Goal: Contribute content: Contribute content

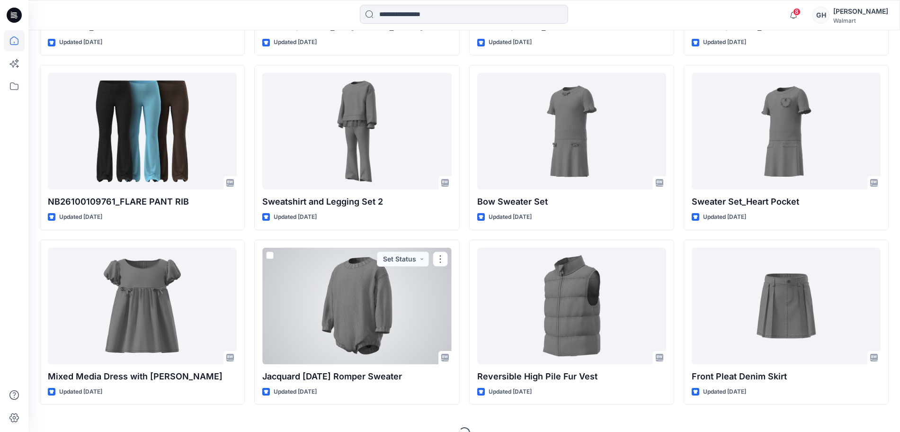
scroll to position [1475, 0]
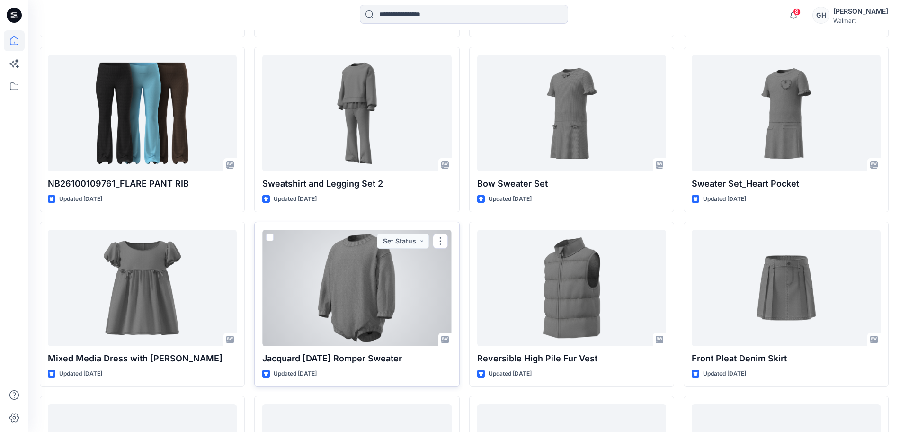
click at [351, 317] on div at bounding box center [356, 288] width 189 height 116
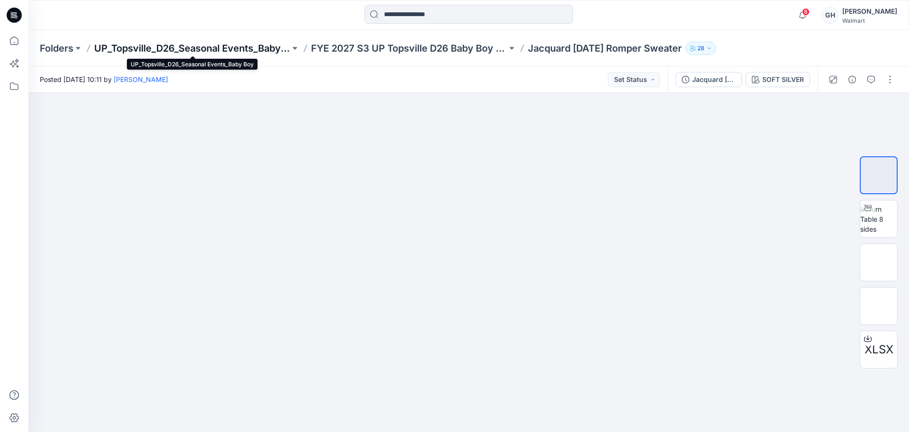
click at [226, 45] on p "UP_Topsville_D26_Seasonal Events_Baby Boy" at bounding box center [192, 48] width 196 height 13
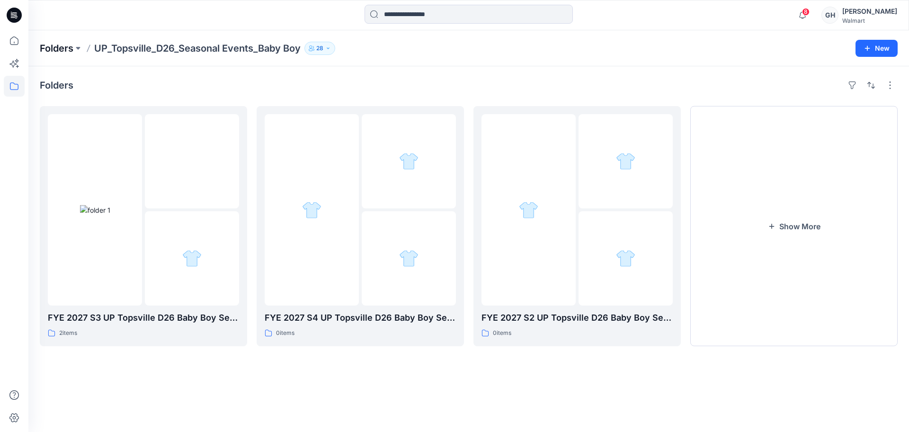
click at [61, 44] on p "Folders" at bounding box center [57, 48] width 34 height 13
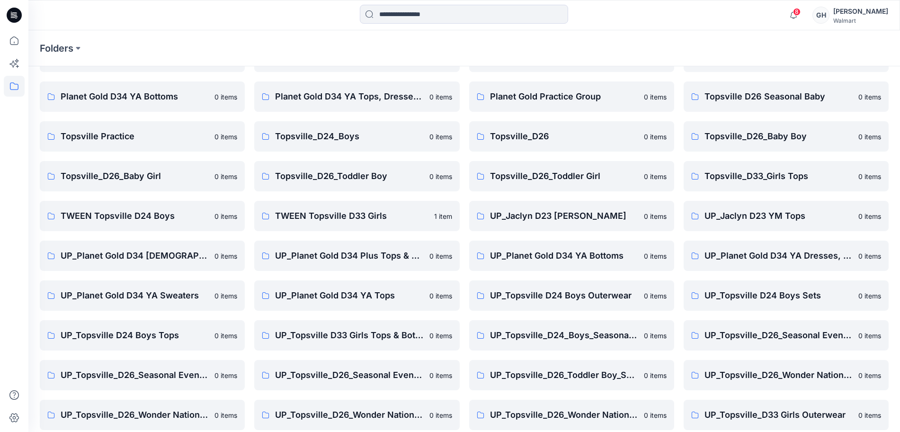
scroll to position [112, 0]
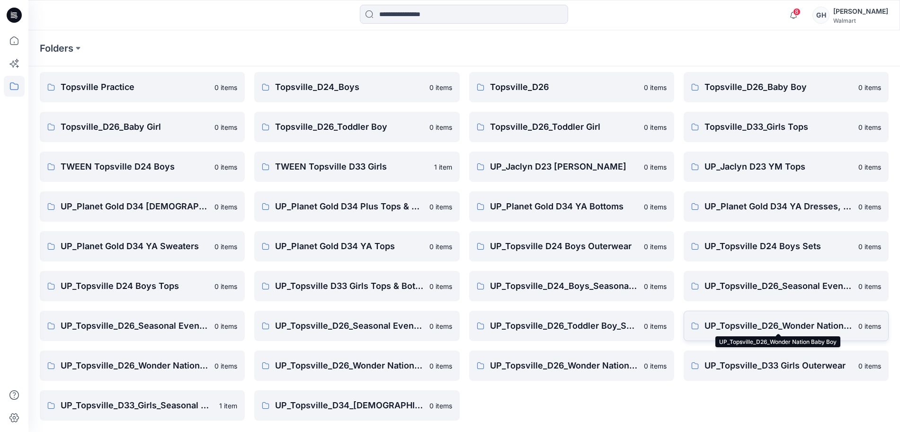
click at [819, 324] on p "UP_Topsville_D26_Wonder Nation Baby Boy" at bounding box center [779, 325] width 148 height 13
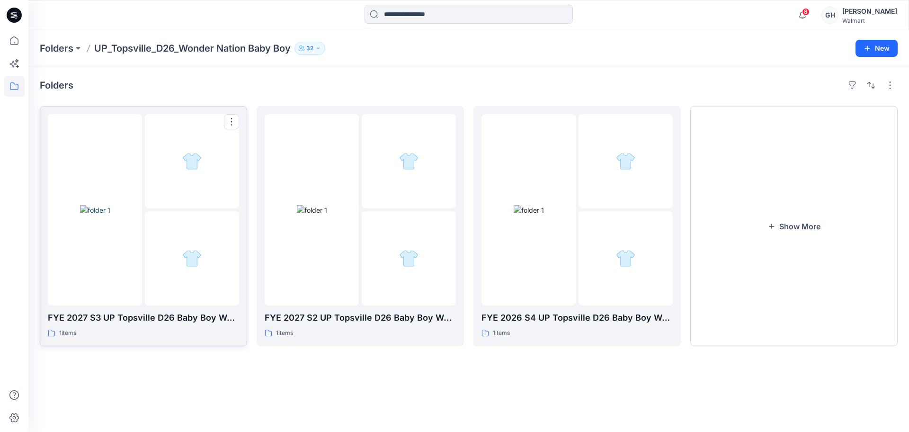
click at [155, 204] on div at bounding box center [192, 161] width 94 height 94
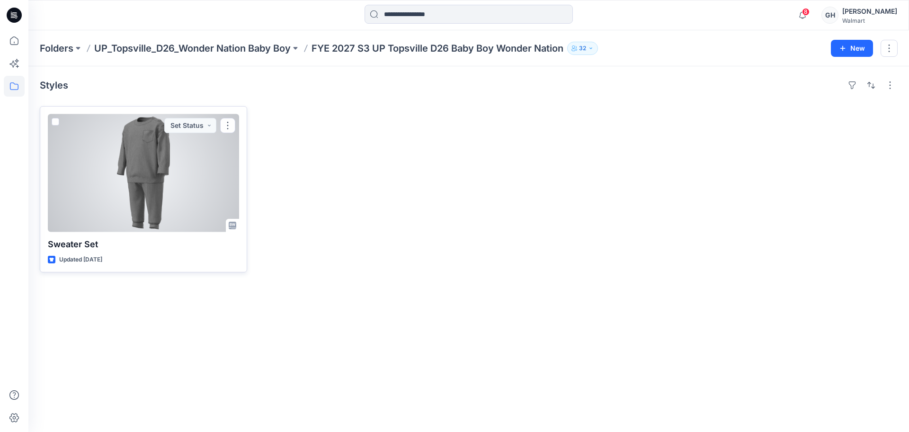
click at [153, 197] on div at bounding box center [143, 173] width 191 height 118
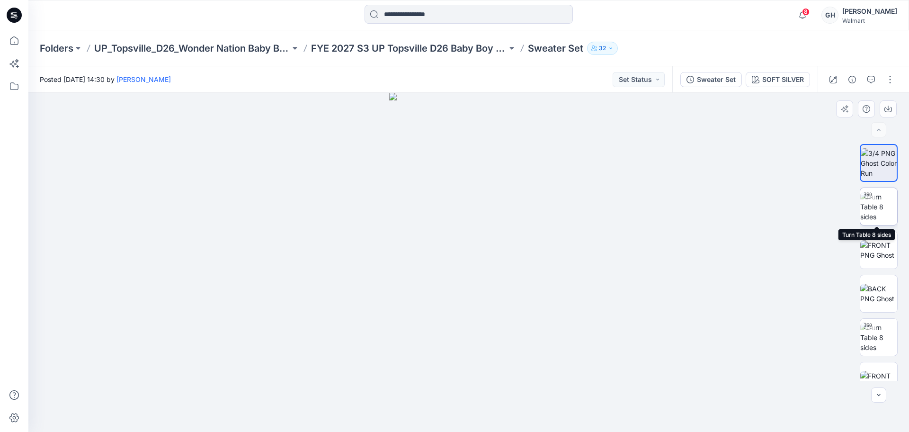
click at [880, 201] on img at bounding box center [878, 207] width 37 height 30
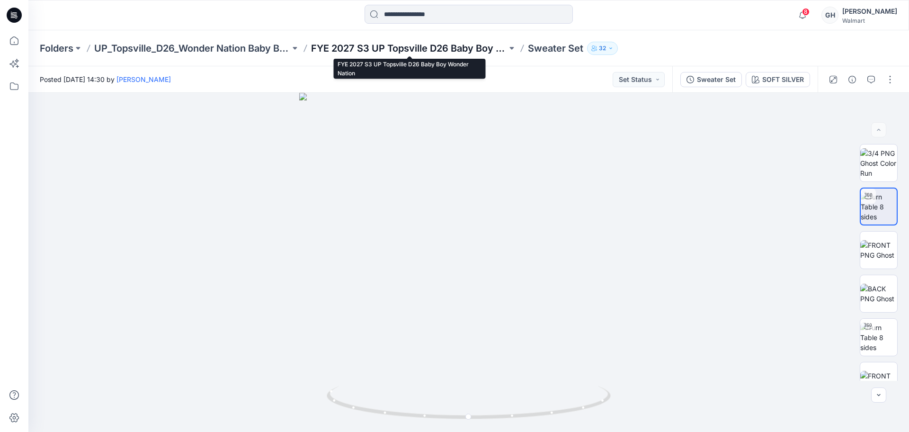
click at [360, 49] on p "FYE 2027 S3 UP Topsville D26 Baby Boy Wonder Nation" at bounding box center [409, 48] width 196 height 13
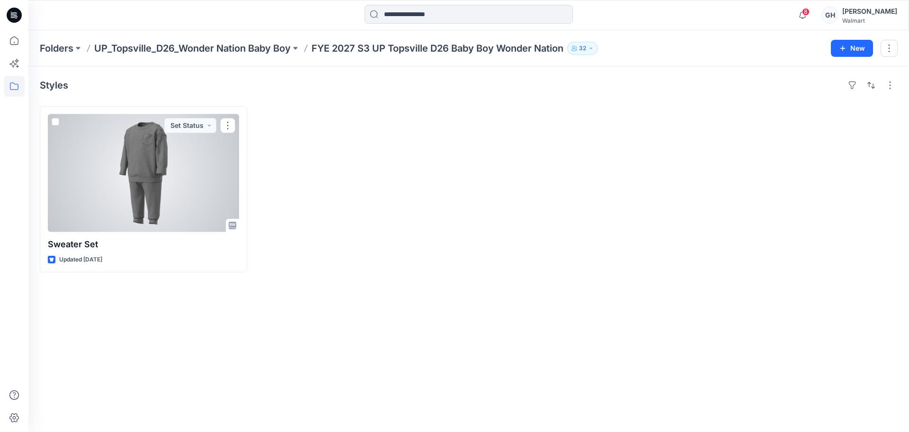
drag, startPoint x: 129, startPoint y: 183, endPoint x: 237, endPoint y: 154, distance: 112.1
click at [129, 183] on div at bounding box center [143, 173] width 191 height 118
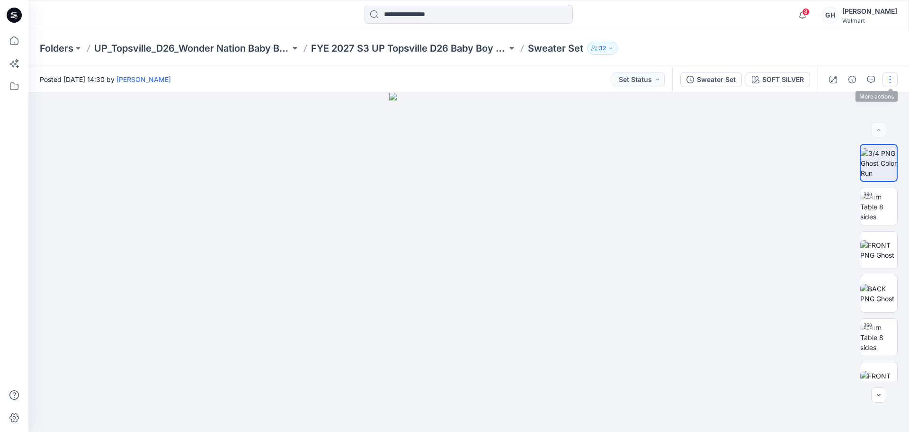
click at [888, 77] on button "button" at bounding box center [890, 79] width 15 height 15
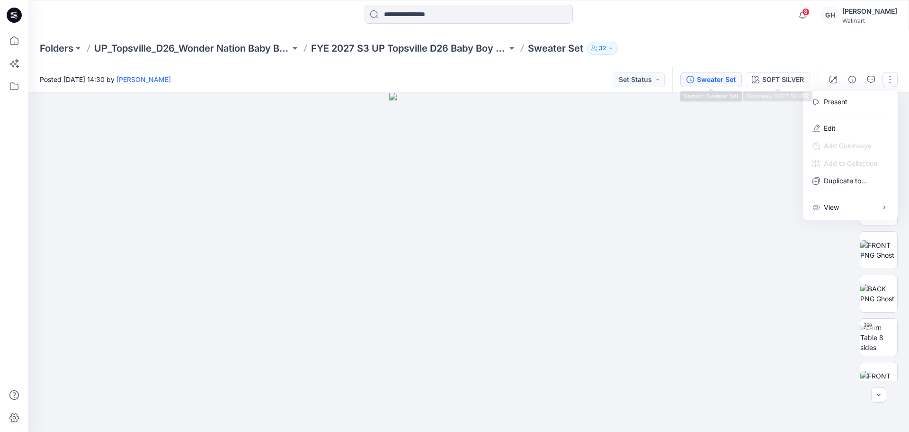
click at [723, 74] on div "Sweater Set" at bounding box center [716, 79] width 39 height 10
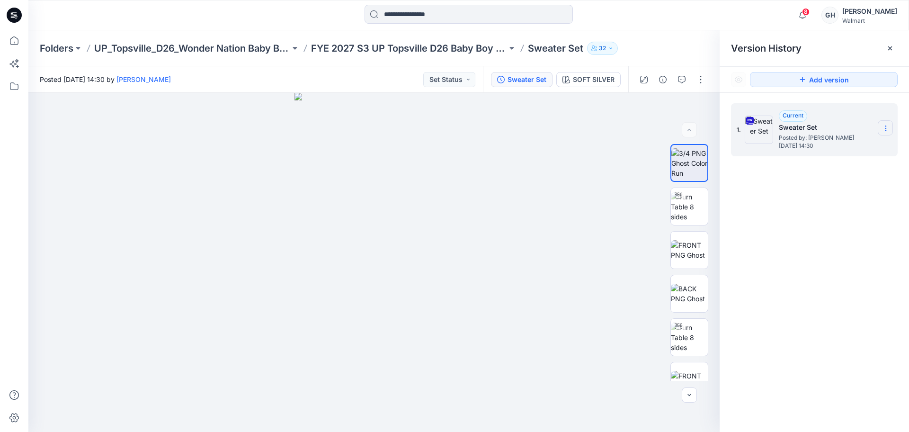
click at [881, 132] on section at bounding box center [885, 127] width 15 height 15
click at [829, 146] on span "Download Source BW File" at bounding box center [838, 146] width 80 height 11
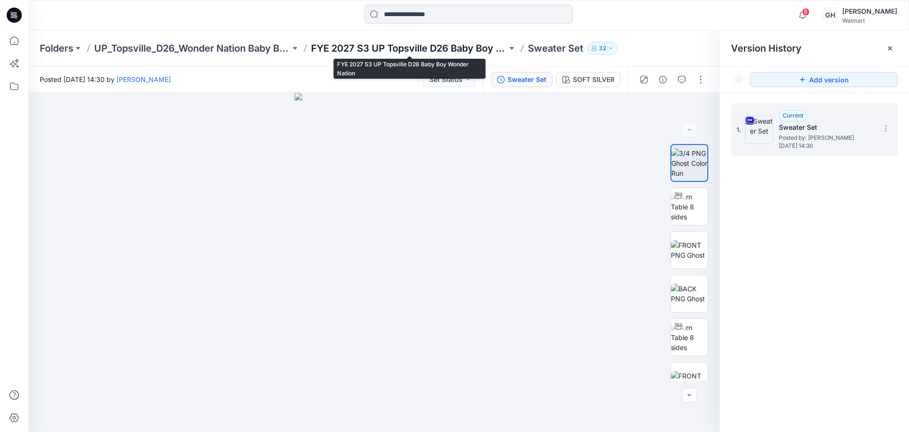
click at [354, 45] on p "FYE 2027 S3 UP Topsville D26 Baby Boy Wonder Nation" at bounding box center [409, 48] width 196 height 13
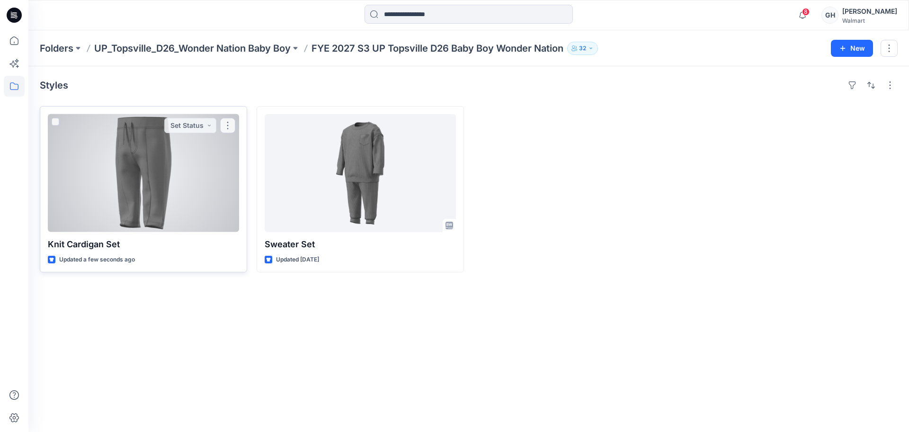
click at [205, 203] on div at bounding box center [143, 173] width 191 height 118
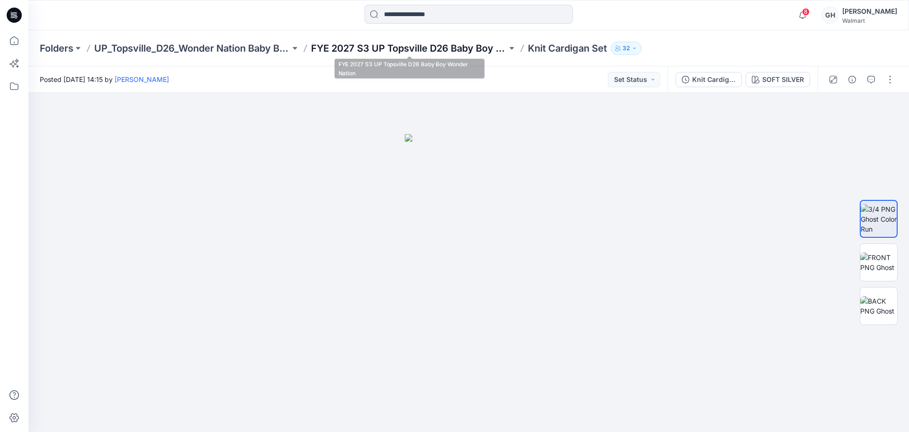
click at [473, 47] on p "FYE 2027 S3 UP Topsville D26 Baby Boy Wonder Nation" at bounding box center [409, 48] width 196 height 13
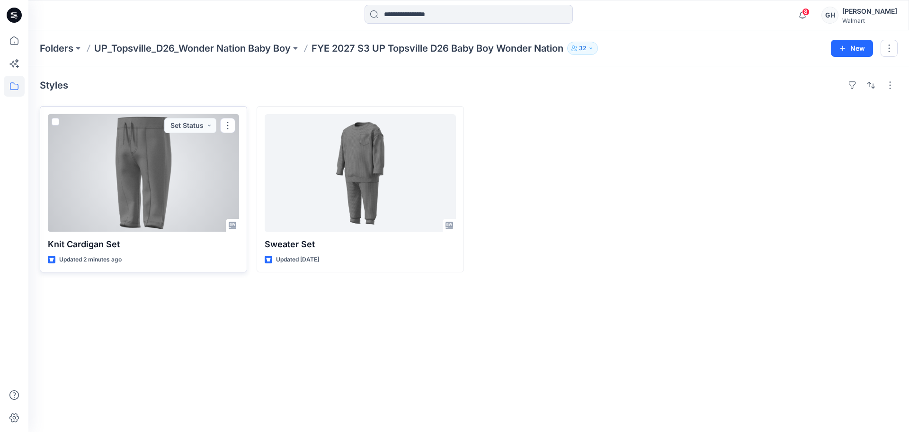
click at [178, 206] on div at bounding box center [143, 173] width 191 height 118
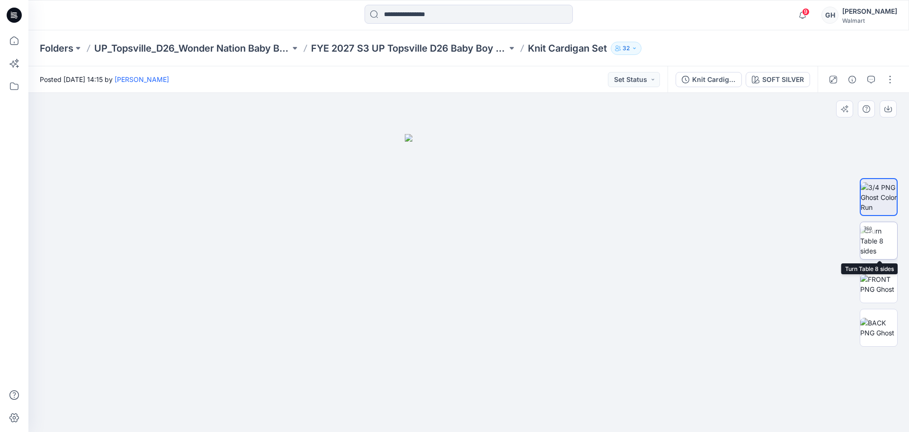
click at [867, 238] on img at bounding box center [878, 241] width 37 height 30
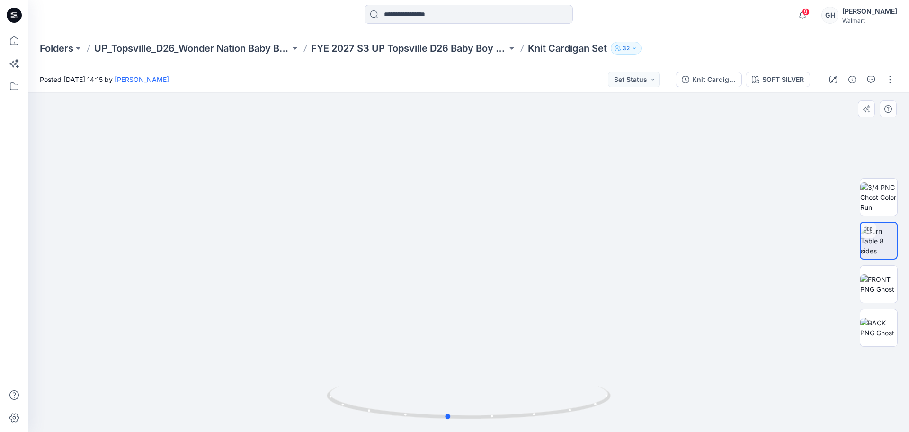
drag, startPoint x: 468, startPoint y: 419, endPoint x: 167, endPoint y: 408, distance: 301.8
click at [167, 408] on div at bounding box center [468, 262] width 881 height 339
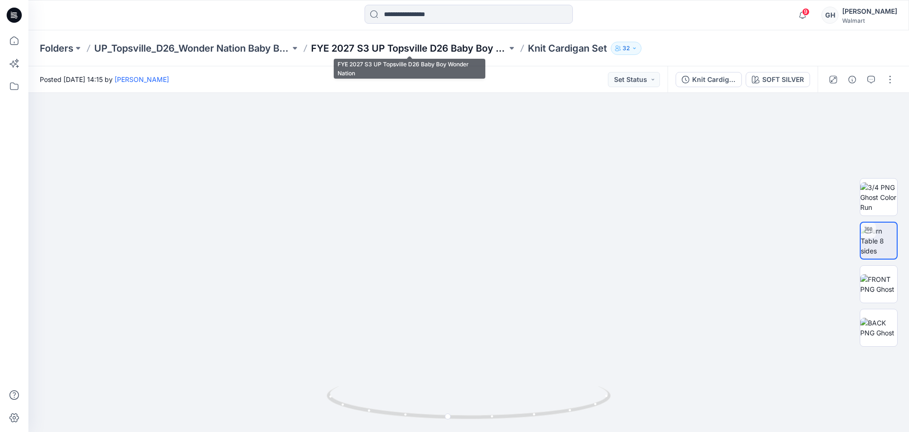
click at [433, 44] on p "FYE 2027 S3 UP Topsville D26 Baby Boy Wonder Nation" at bounding box center [409, 48] width 196 height 13
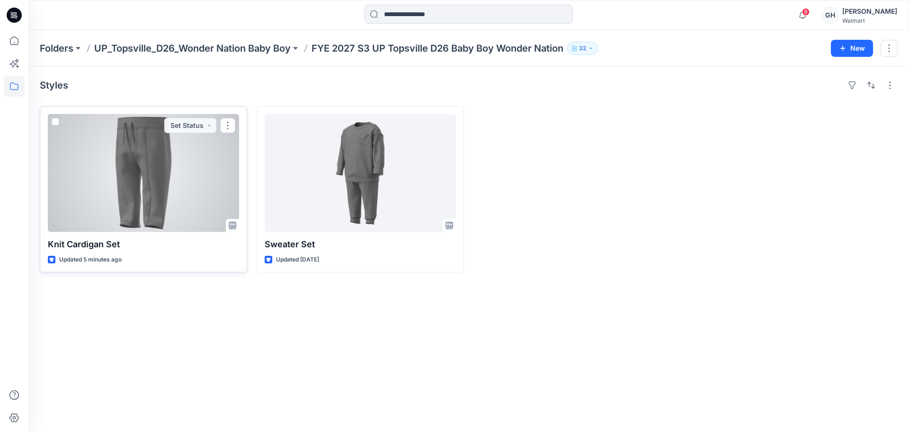
click at [205, 188] on div at bounding box center [143, 173] width 191 height 118
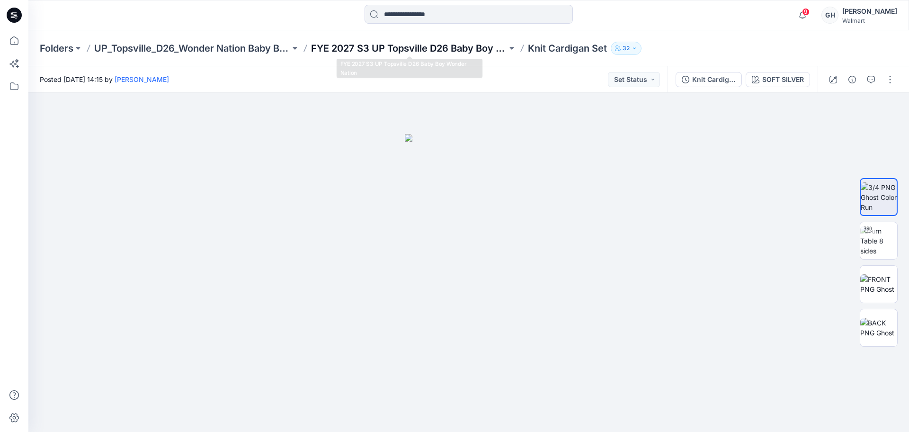
drag, startPoint x: 446, startPoint y: 34, endPoint x: 443, endPoint y: 44, distance: 9.8
click at [446, 34] on div "Folders UP_Topsville_D26_Wonder Nation Baby Boy FYE 2027 S3 UP Topsville D26 Ba…" at bounding box center [468, 48] width 881 height 36
click at [441, 51] on p "FYE 2027 S3 UP Topsville D26 Baby Boy Wonder Nation" at bounding box center [409, 48] width 196 height 13
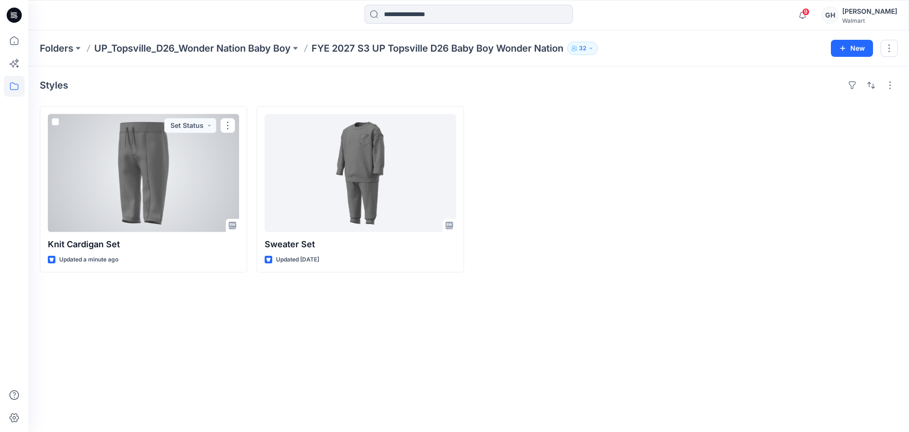
click at [145, 192] on div at bounding box center [143, 173] width 191 height 118
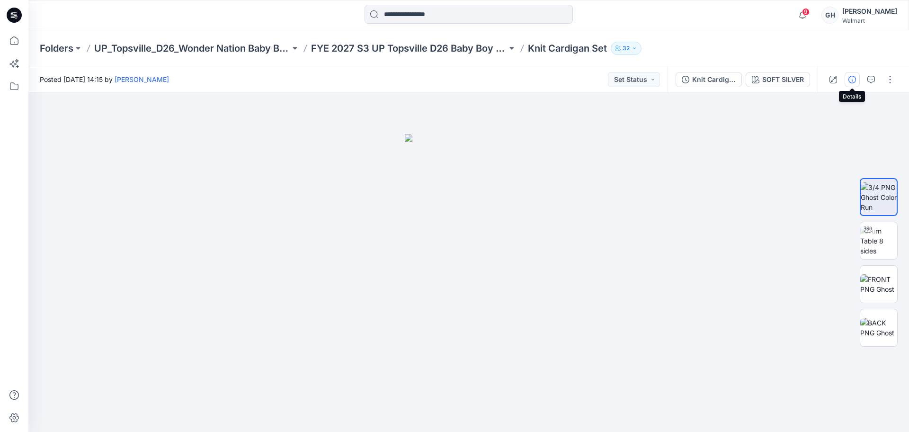
click at [852, 81] on icon "button" at bounding box center [852, 80] width 8 height 8
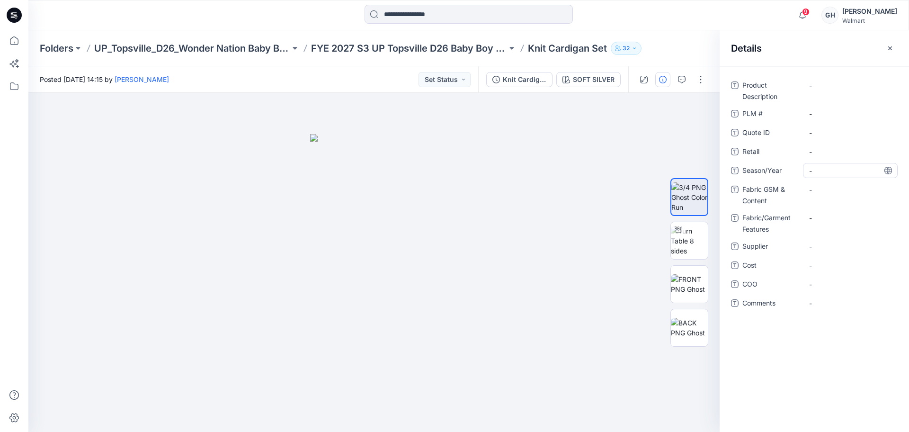
click at [838, 173] on span "-" at bounding box center [850, 171] width 82 height 10
type textarea "**********"
click at [830, 244] on span "-" at bounding box center [850, 246] width 82 height 10
type textarea "*********"
click at [829, 192] on Content "-" at bounding box center [850, 190] width 82 height 10
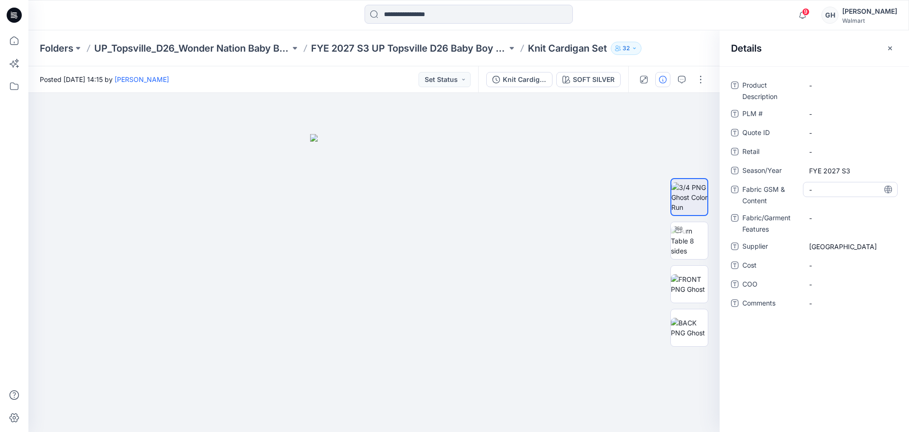
click at [824, 190] on Content "-" at bounding box center [850, 190] width 82 height 10
type textarea "**********"
click at [841, 217] on Features "-" at bounding box center [850, 218] width 82 height 10
click at [860, 187] on Content "250 GM/M2/" at bounding box center [850, 190] width 82 height 10
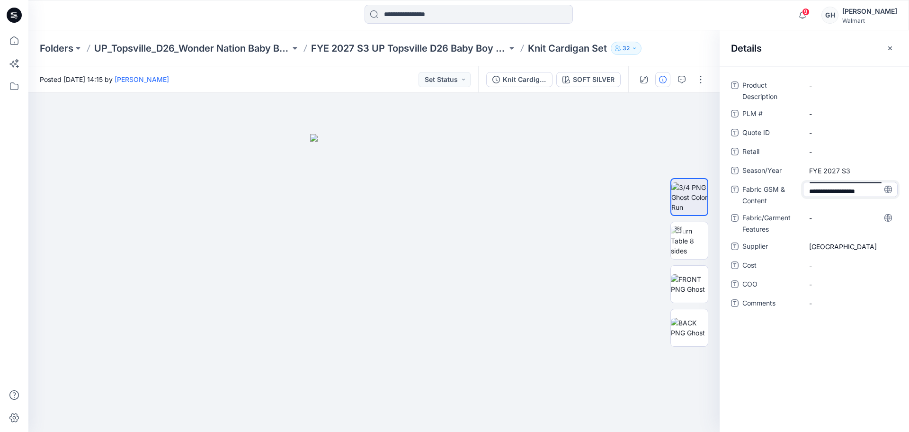
click at [863, 188] on textarea "**********" at bounding box center [850, 189] width 95 height 15
click at [857, 184] on textarea "**********" at bounding box center [850, 189] width 95 height 15
type textarea "**********"
click at [830, 218] on div "-" at bounding box center [850, 217] width 95 height 15
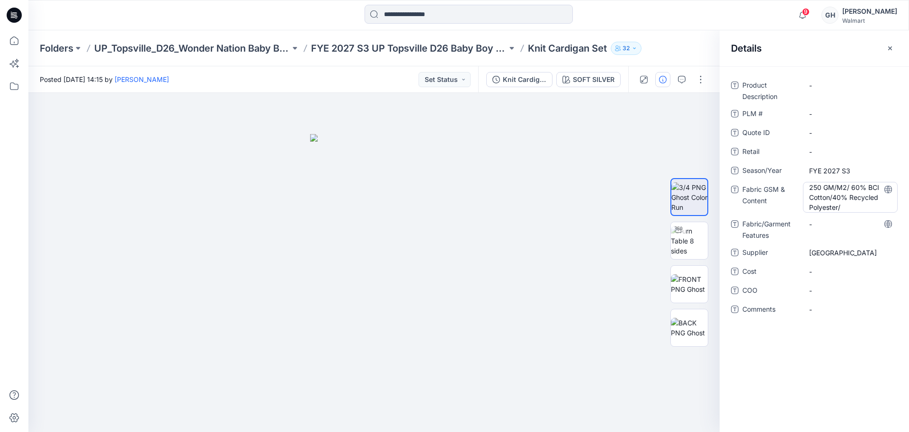
click at [859, 206] on Content "250 GM/M2/ 60% BCI Cotton/40% Recycled Polyester/" at bounding box center [850, 197] width 82 height 30
click at [856, 206] on textarea "**********" at bounding box center [850, 197] width 95 height 30
type textarea "**********"
click at [826, 225] on Features "-" at bounding box center [850, 223] width 82 height 10
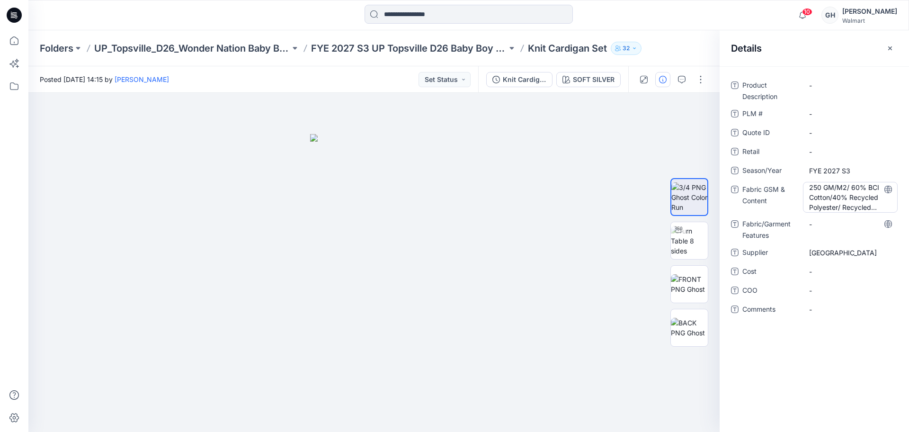
click at [871, 209] on Content "250 GM/M2/ 60% BCI Cotton/40% Recycled Polyester/ Recycled BCI CVC Fleece |" at bounding box center [850, 197] width 82 height 30
click at [868, 192] on textarea "**********" at bounding box center [850, 197] width 95 height 30
type textarea "**********"
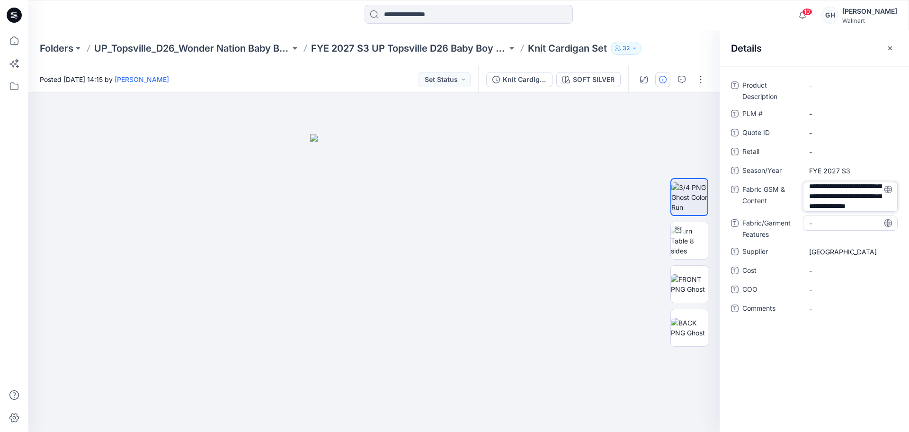
click at [831, 227] on div "-" at bounding box center [850, 222] width 95 height 15
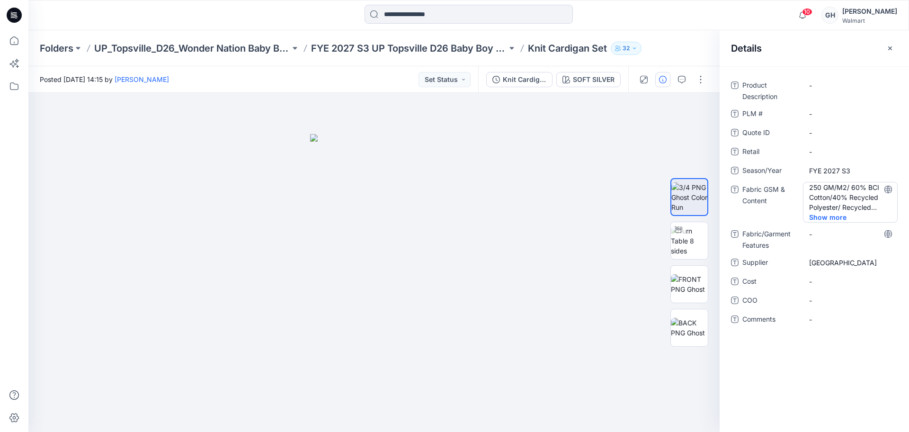
click at [880, 204] on Content "250 GM/M2/ 60% BCI Cotton/40% Recycled Polyester/ Recycled BCI CVC Fleece | 270…" at bounding box center [850, 197] width 82 height 30
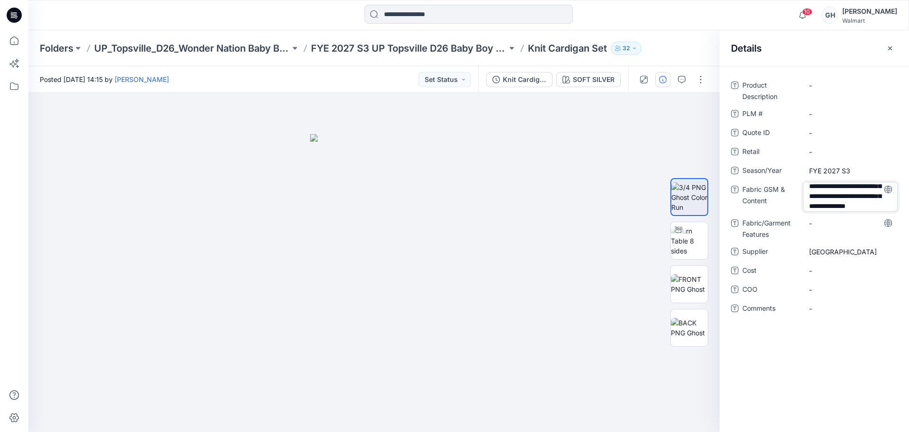
scroll to position [62, 0]
click at [861, 196] on textarea "**********" at bounding box center [850, 197] width 95 height 30
type textarea "**********"
click at [832, 223] on div "**********" at bounding box center [814, 203] width 167 height 250
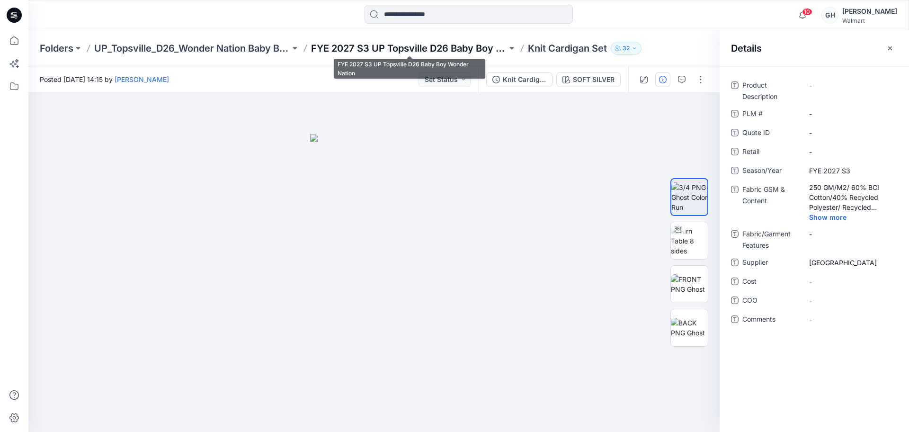
click at [442, 48] on p "FYE 2027 S3 UP Topsville D26 Baby Boy Wonder Nation" at bounding box center [409, 48] width 196 height 13
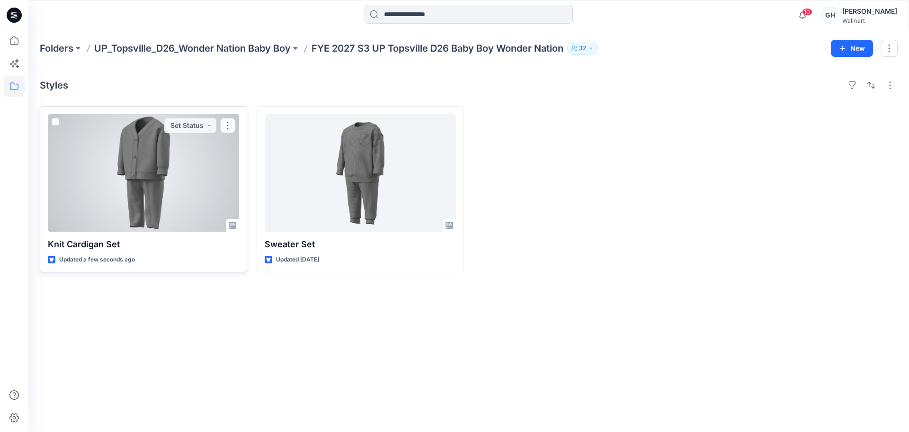
click at [132, 180] on div at bounding box center [143, 173] width 191 height 118
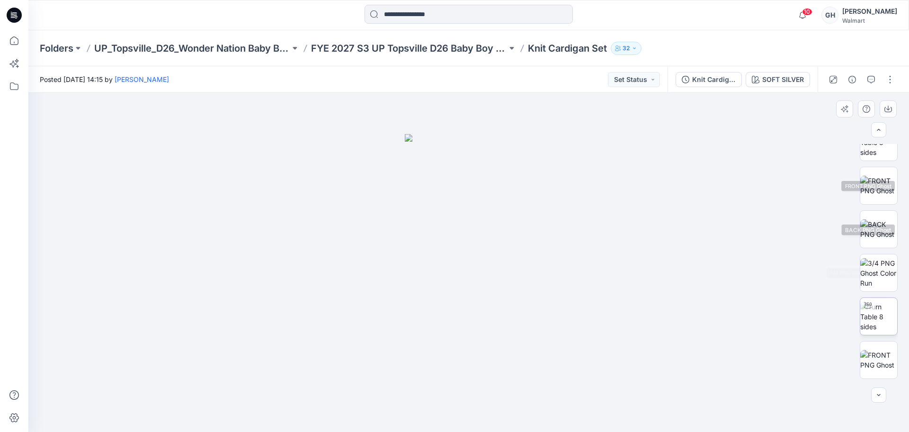
scroll to position [106, 0]
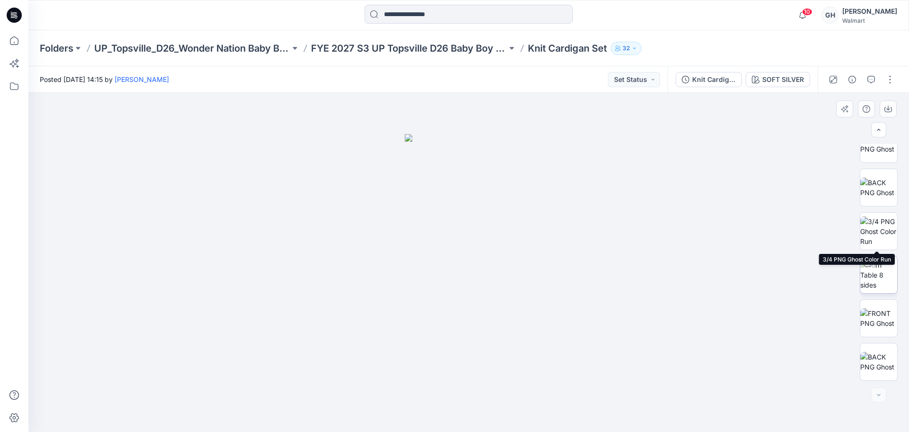
click at [881, 265] on img at bounding box center [878, 275] width 37 height 30
drag, startPoint x: 469, startPoint y: 188, endPoint x: 477, endPoint y: 264, distance: 75.7
click at [477, 264] on img at bounding box center [468, 202] width 731 height 460
drag, startPoint x: 467, startPoint y: 418, endPoint x: 238, endPoint y: 387, distance: 230.7
click at [233, 389] on div at bounding box center [468, 262] width 881 height 339
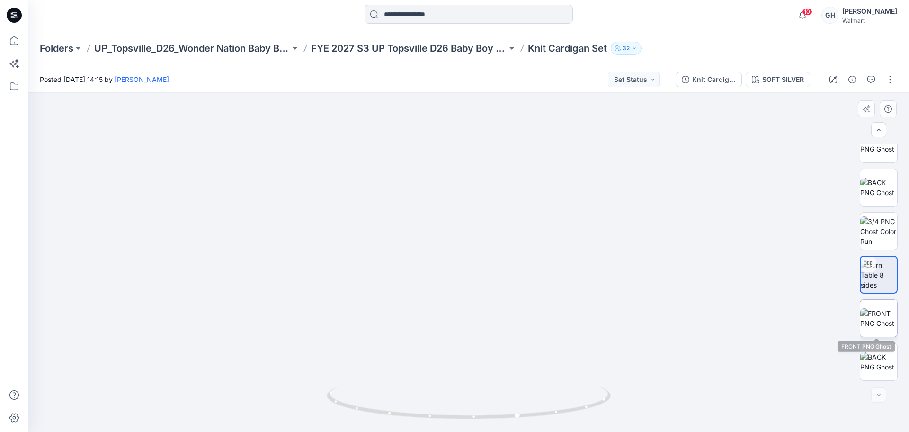
drag, startPoint x: 870, startPoint y: 324, endPoint x: 872, endPoint y: 333, distance: 8.7
click at [870, 325] on img at bounding box center [878, 318] width 37 height 20
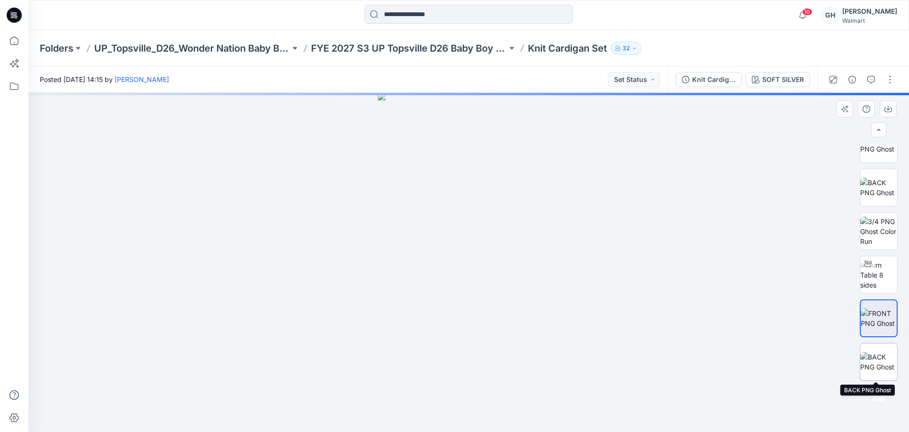
click at [872, 353] on img at bounding box center [878, 362] width 37 height 20
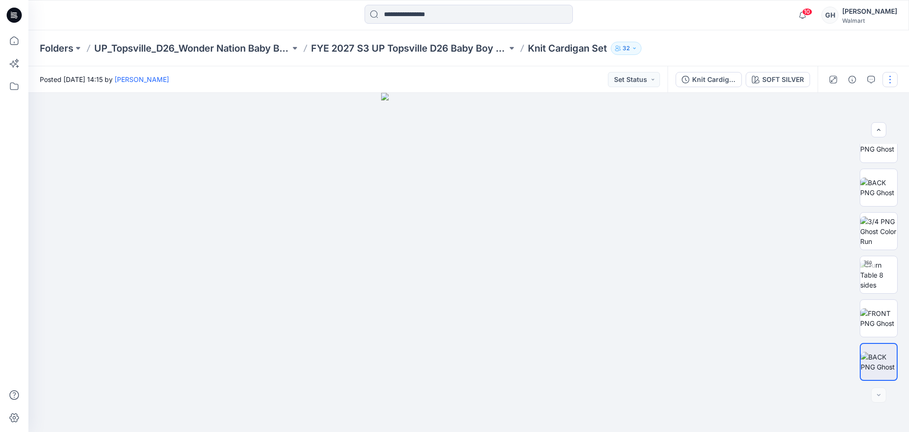
click at [892, 77] on button "button" at bounding box center [890, 79] width 15 height 15
click at [835, 134] on button "Edit" at bounding box center [850, 128] width 87 height 18
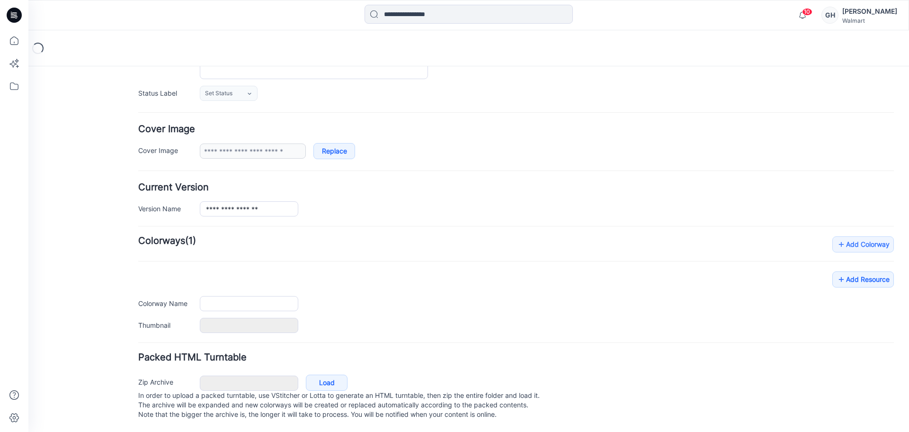
type input "**********"
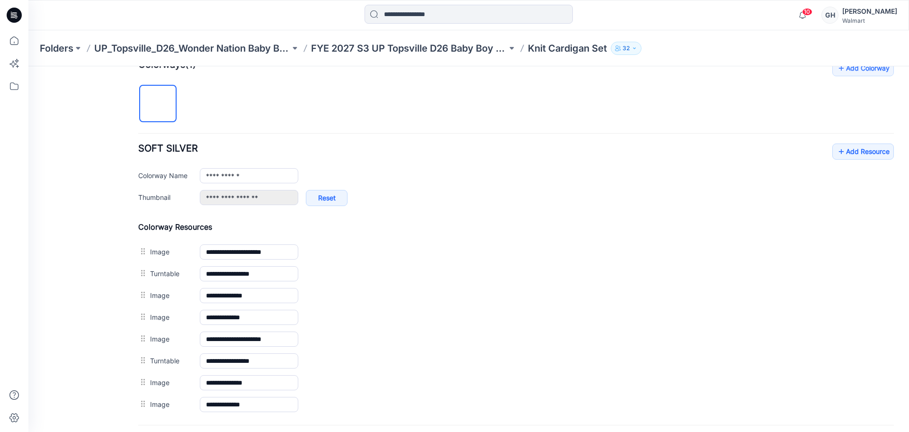
scroll to position [394, 0]
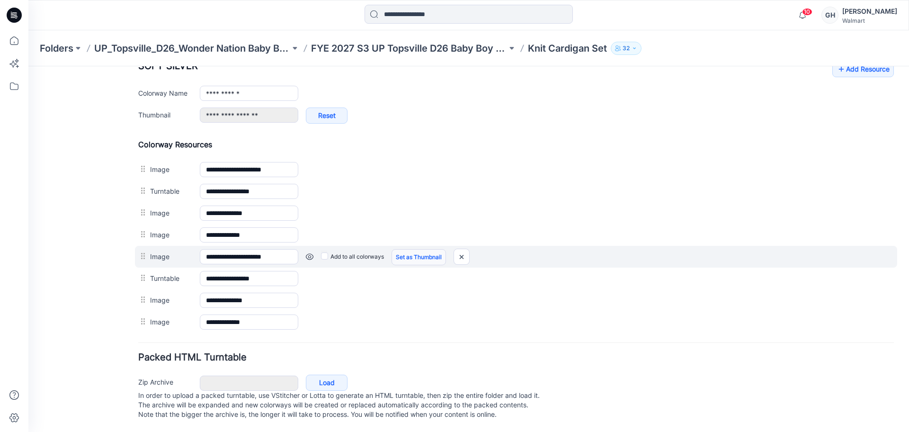
click at [420, 249] on link "Set as Thumbnail" at bounding box center [419, 257] width 54 height 16
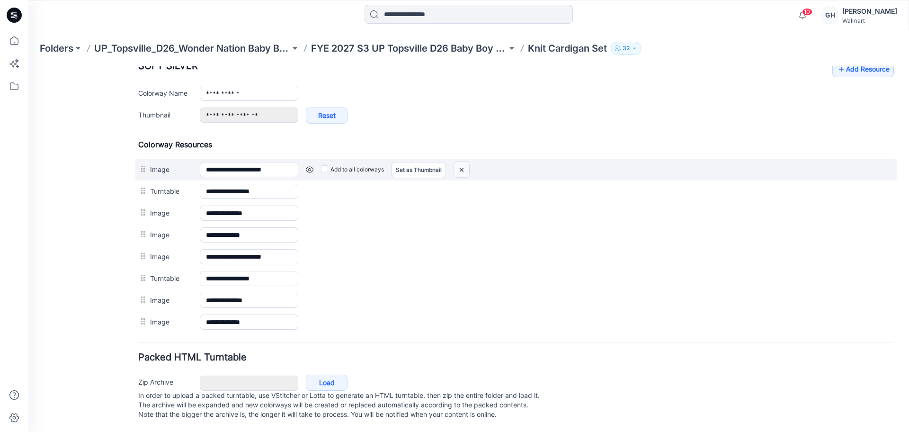
drag, startPoint x: 468, startPoint y: 159, endPoint x: 534, endPoint y: 125, distance: 74.1
click at [468, 162] on img at bounding box center [461, 170] width 15 height 16
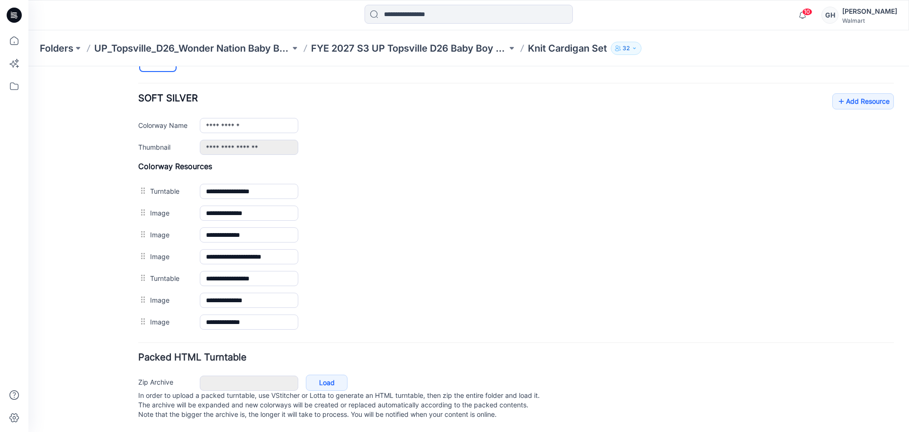
scroll to position [362, 0]
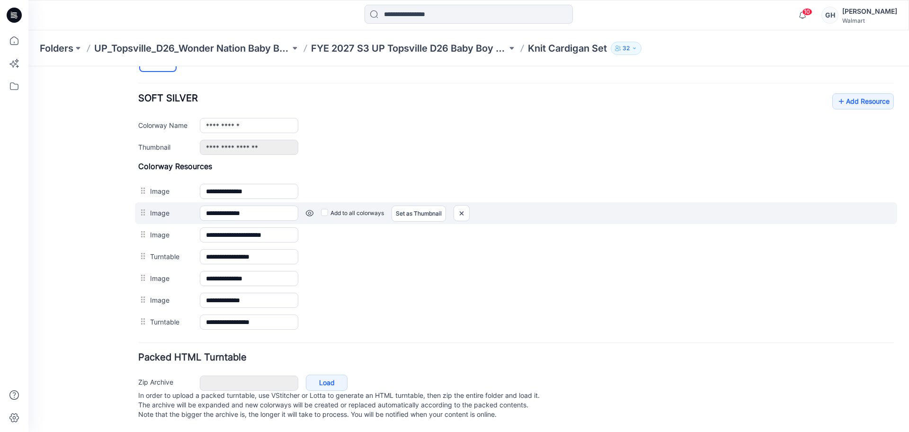
drag, startPoint x: 138, startPoint y: 180, endPoint x: 163, endPoint y: 210, distance: 38.6
click at [169, 332] on form "**********" at bounding box center [516, 94] width 756 height 656
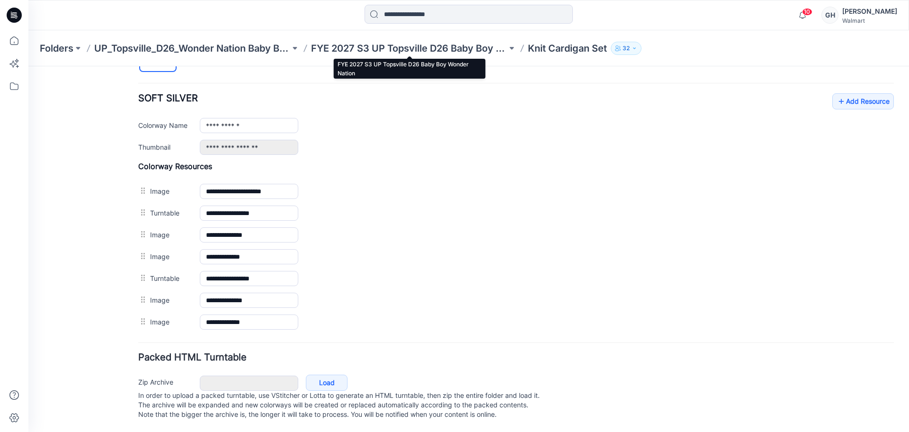
click at [349, 46] on p "FYE 2027 S3 UP Topsville D26 Baby Boy Wonder Nation" at bounding box center [409, 48] width 196 height 13
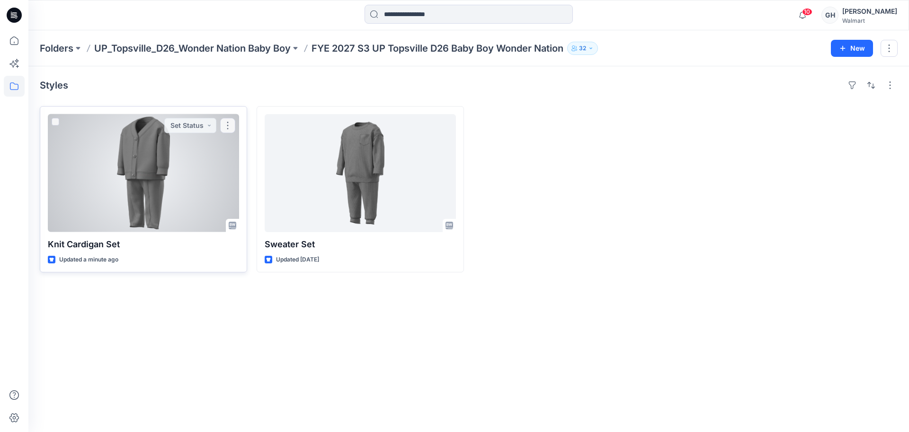
click at [169, 190] on div at bounding box center [143, 173] width 191 height 118
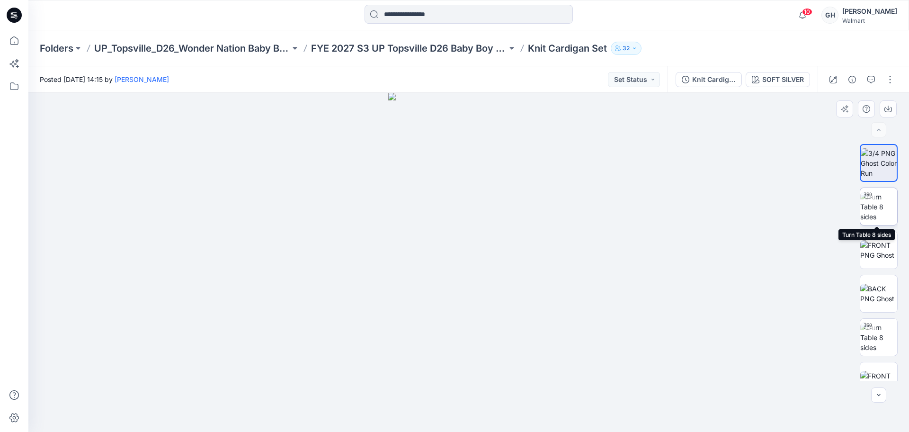
click at [880, 212] on img at bounding box center [878, 207] width 37 height 30
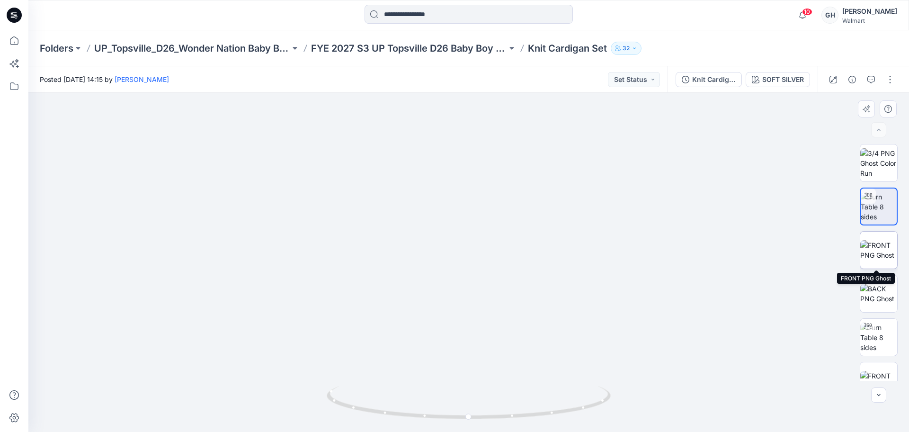
drag, startPoint x: 879, startPoint y: 251, endPoint x: 882, endPoint y: 289, distance: 38.0
click at [879, 251] on img at bounding box center [878, 250] width 37 height 20
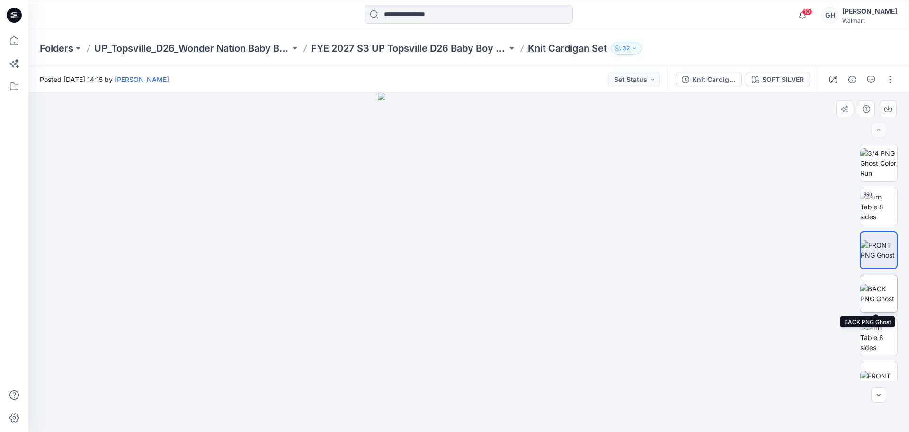
click at [882, 291] on img at bounding box center [878, 294] width 37 height 20
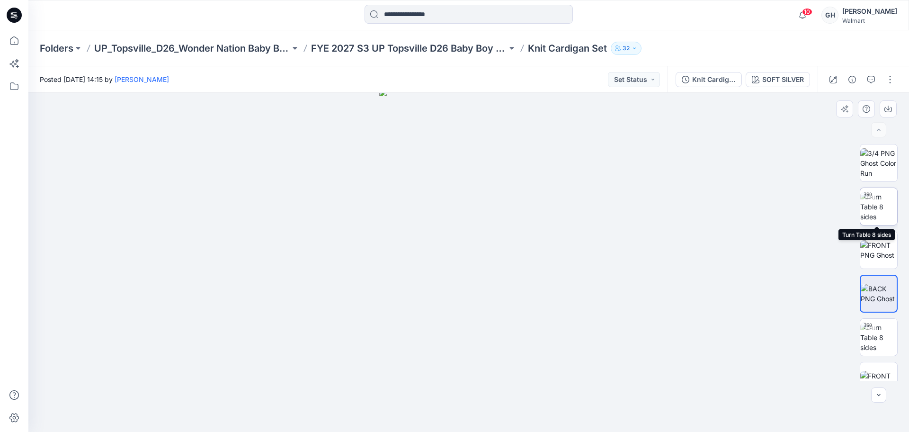
click at [880, 197] on img at bounding box center [878, 207] width 37 height 30
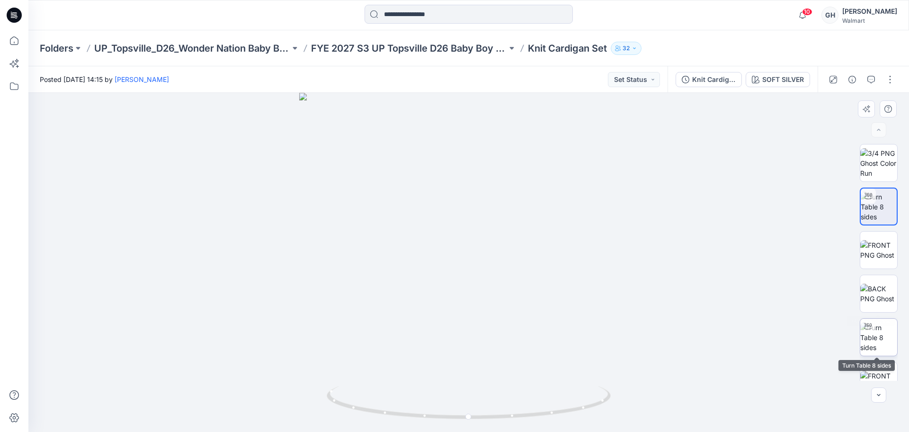
click at [878, 345] on img at bounding box center [878, 337] width 37 height 30
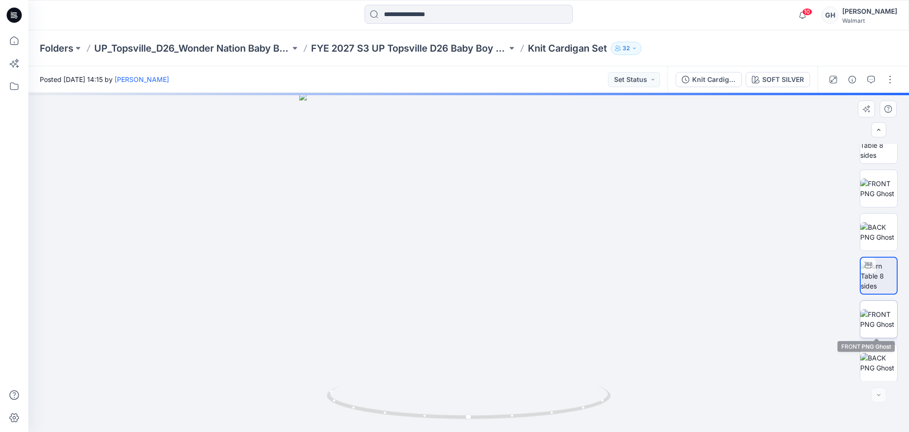
scroll to position [62, 0]
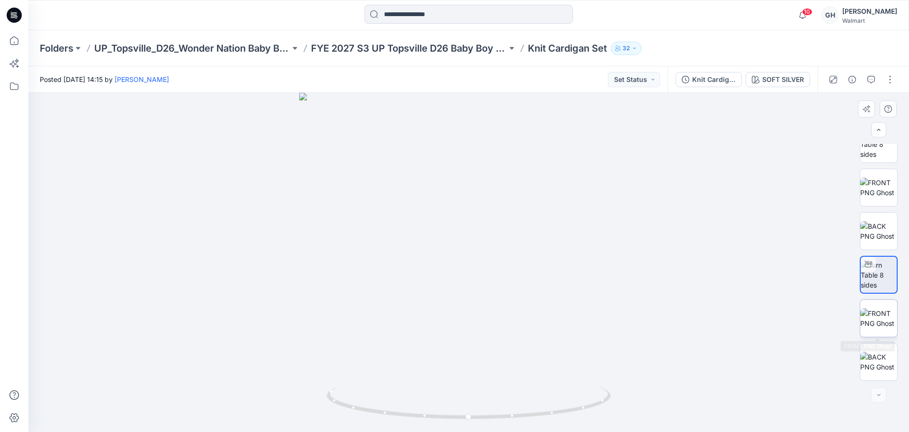
click at [877, 308] on img at bounding box center [878, 318] width 37 height 20
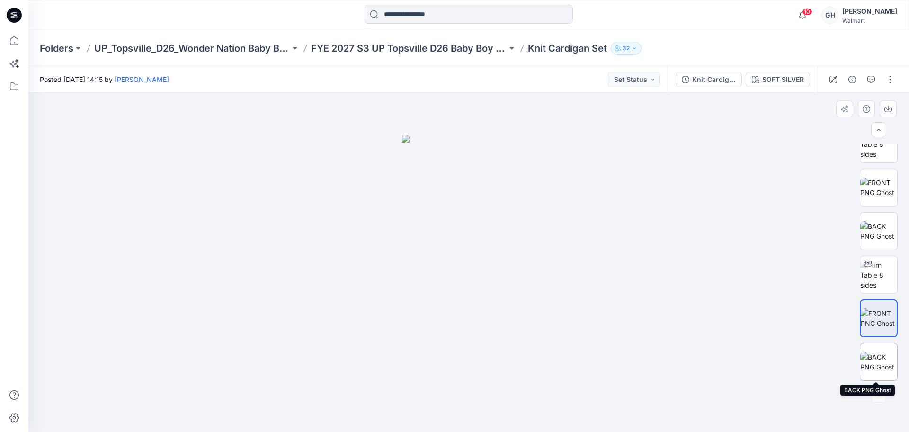
click at [884, 358] on img at bounding box center [878, 362] width 37 height 20
click at [891, 80] on button "button" at bounding box center [890, 79] width 15 height 15
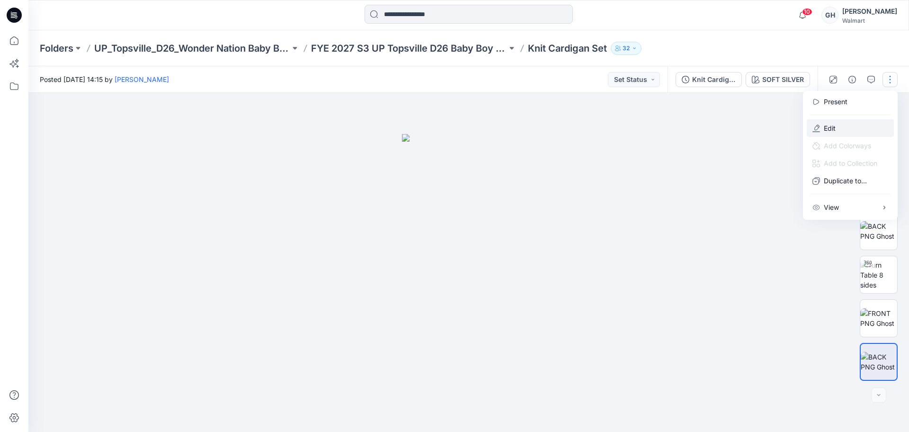
click at [852, 125] on button "Edit" at bounding box center [850, 128] width 87 height 18
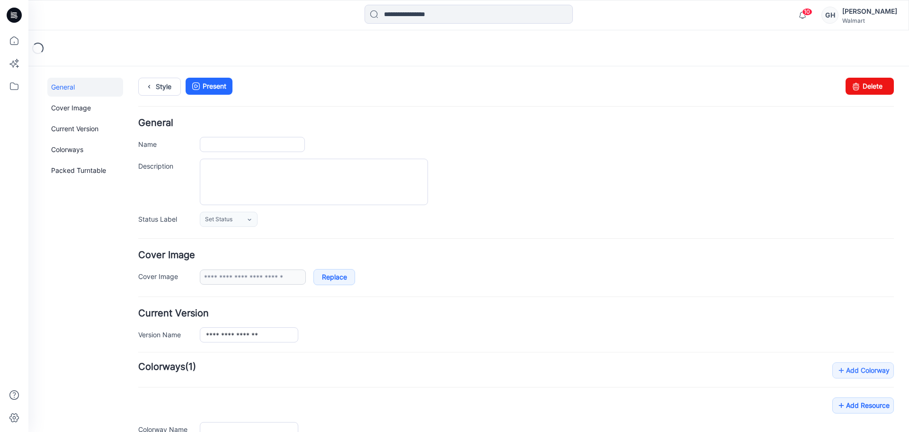
scroll to position [135, 0]
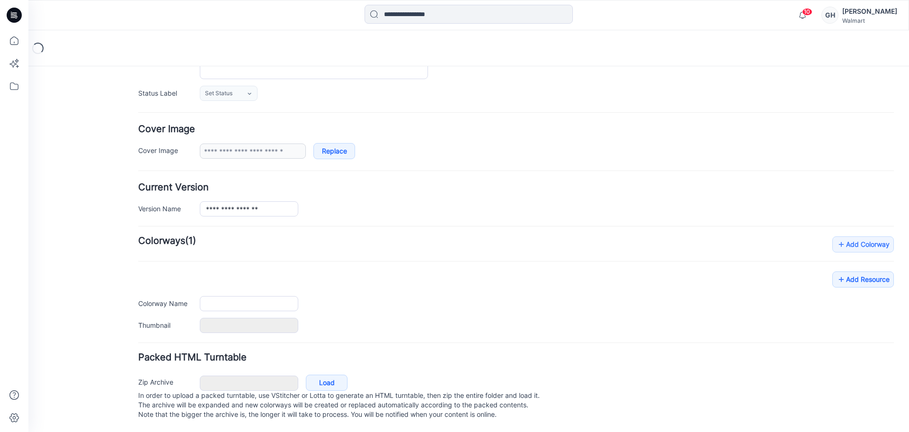
type input "**********"
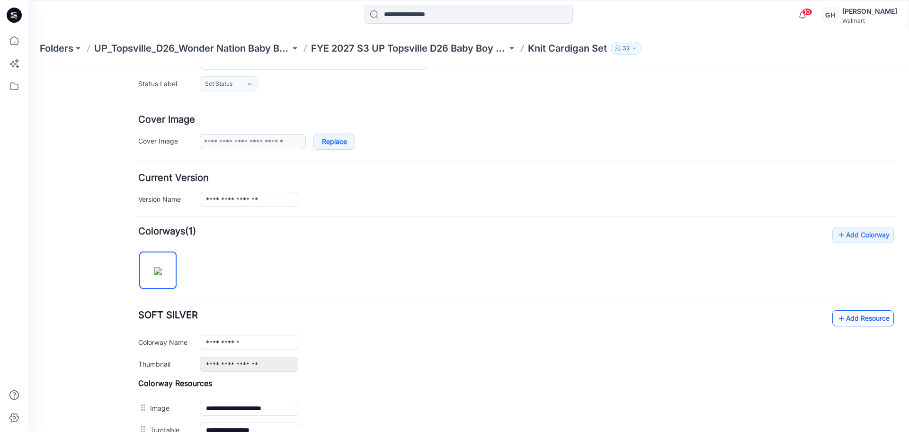
click at [837, 315] on icon at bounding box center [841, 318] width 9 height 15
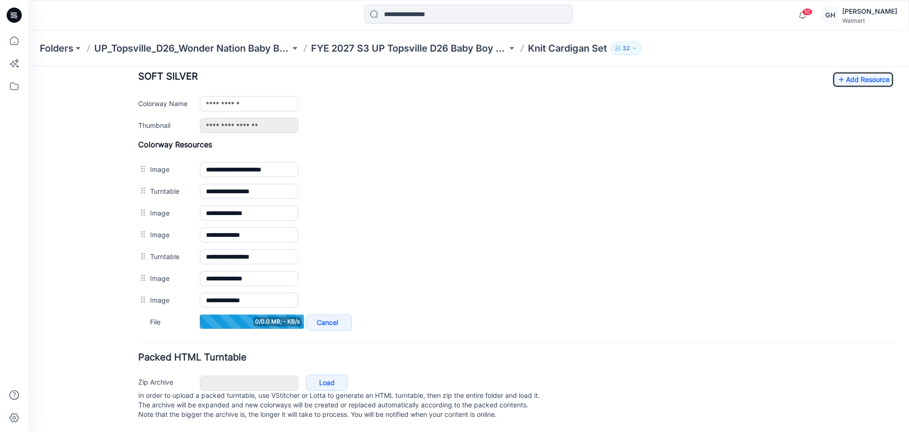
scroll to position [383, 0]
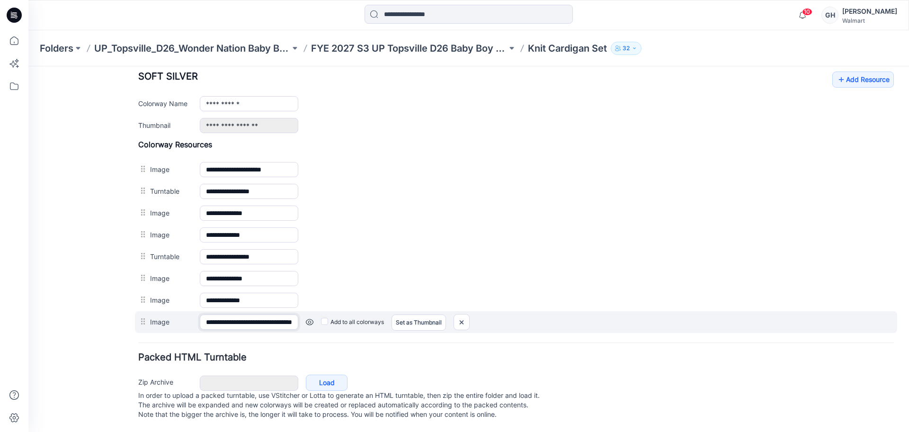
click at [218, 317] on input "**********" at bounding box center [249, 321] width 98 height 15
click at [217, 317] on input "**********" at bounding box center [249, 321] width 98 height 15
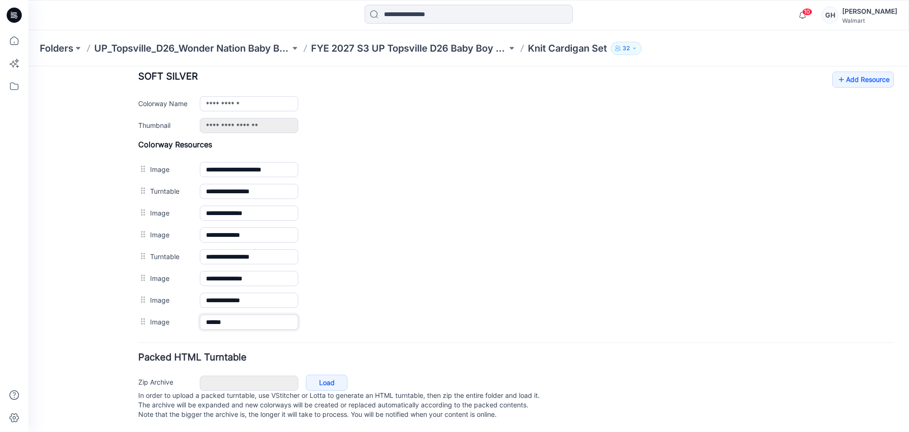
type input "******"
click at [229, 342] on hr at bounding box center [516, 342] width 756 height 1
click at [860, 75] on link "Add Resource" at bounding box center [863, 79] width 62 height 16
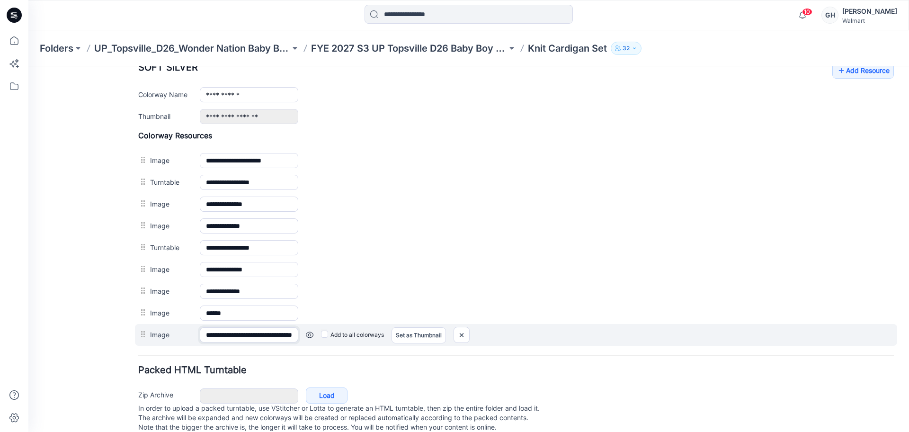
click at [250, 336] on input "**********" at bounding box center [249, 334] width 98 height 15
click at [251, 336] on input "**********" at bounding box center [249, 334] width 98 height 15
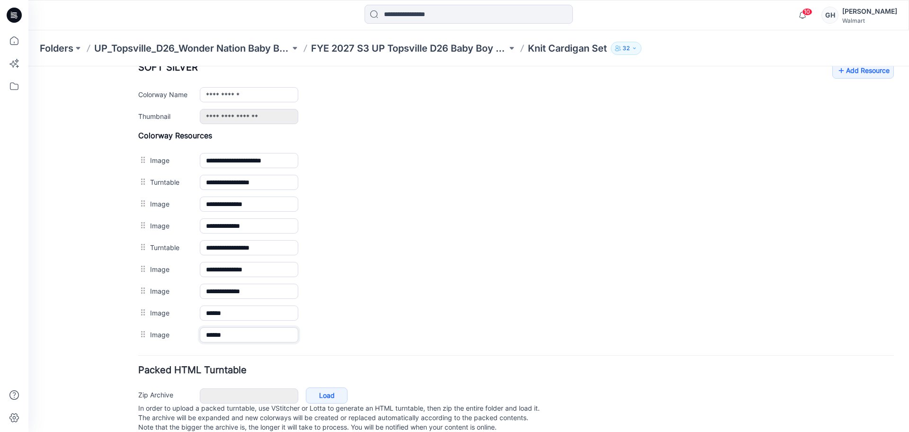
type input "******"
click at [76, 294] on div "General Cover Image Current Version Colorways Packed Turntable" at bounding box center [85, 70] width 76 height 750
click at [864, 66] on div "Folders UP_Topsville_D26_Wonder Nation Baby Boy FYE 2027 S3 UP Topsville D26 Ba…" at bounding box center [468, 48] width 881 height 36
click at [846, 71] on link "Add Resource" at bounding box center [863, 70] width 62 height 16
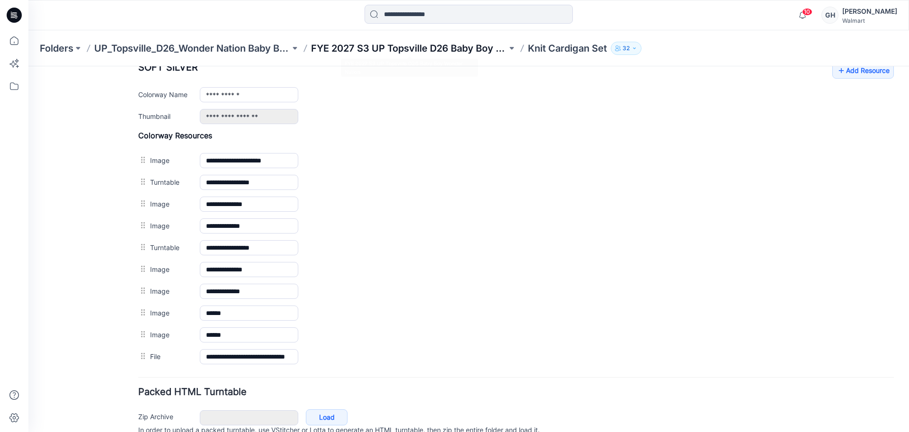
click at [391, 46] on p "FYE 2027 S3 UP Topsville D26 Baby Boy Wonder Nation" at bounding box center [409, 48] width 196 height 13
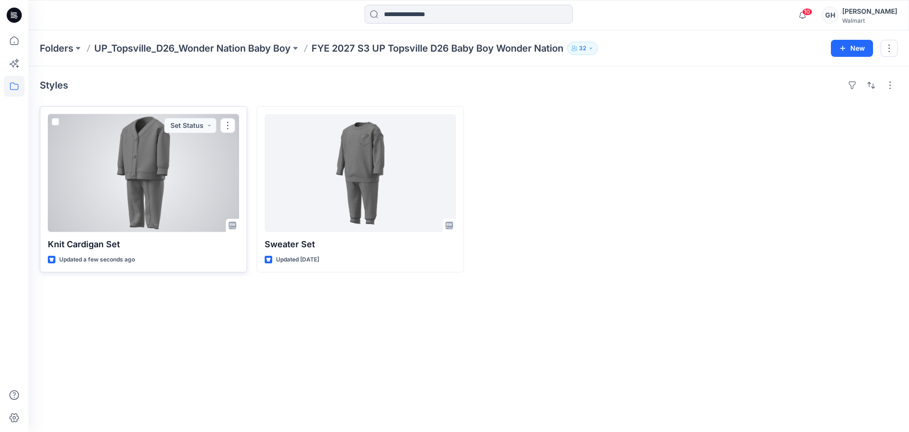
click at [158, 202] on div at bounding box center [143, 173] width 191 height 118
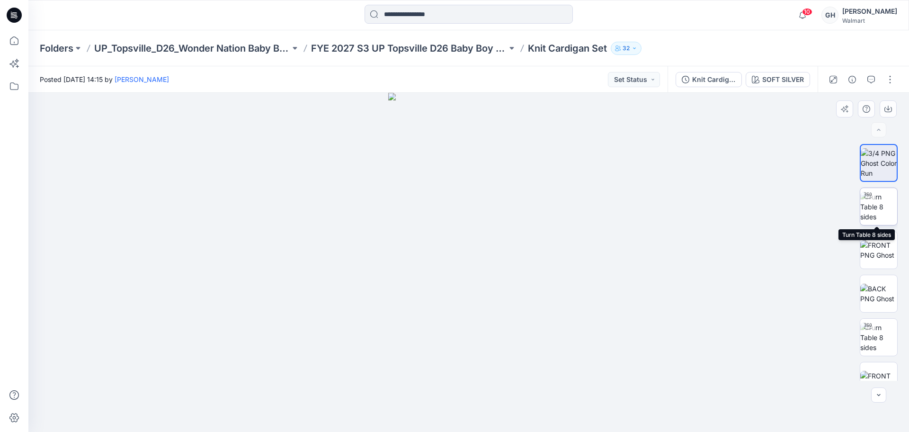
click at [880, 203] on img at bounding box center [878, 207] width 37 height 30
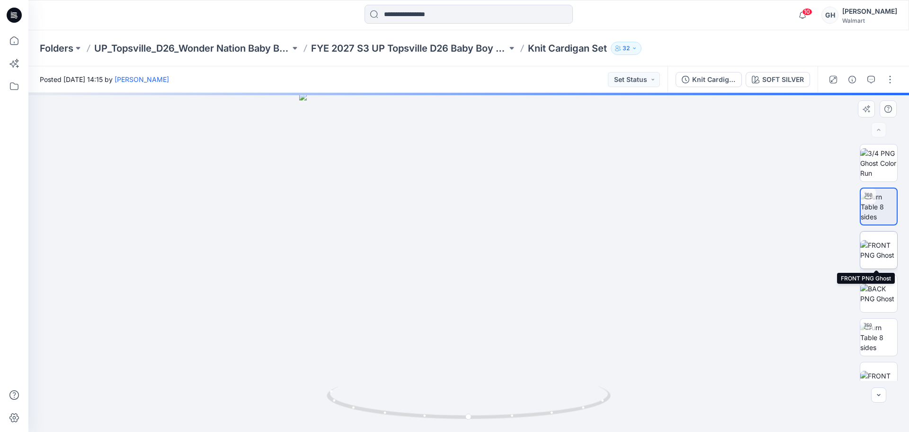
click at [878, 256] on img at bounding box center [878, 250] width 37 height 20
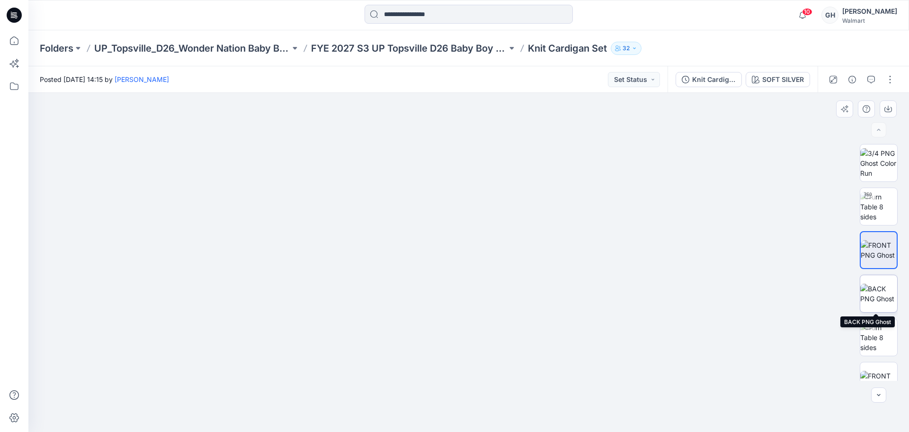
click at [872, 293] on img at bounding box center [878, 294] width 37 height 20
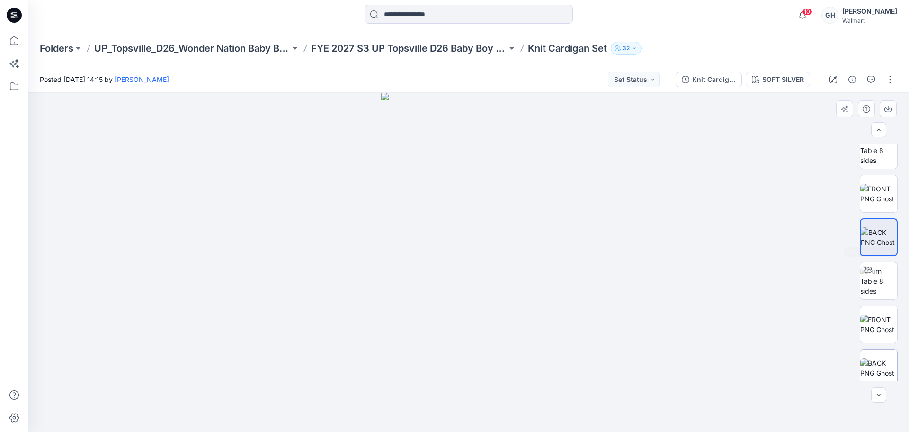
scroll to position [178, 0]
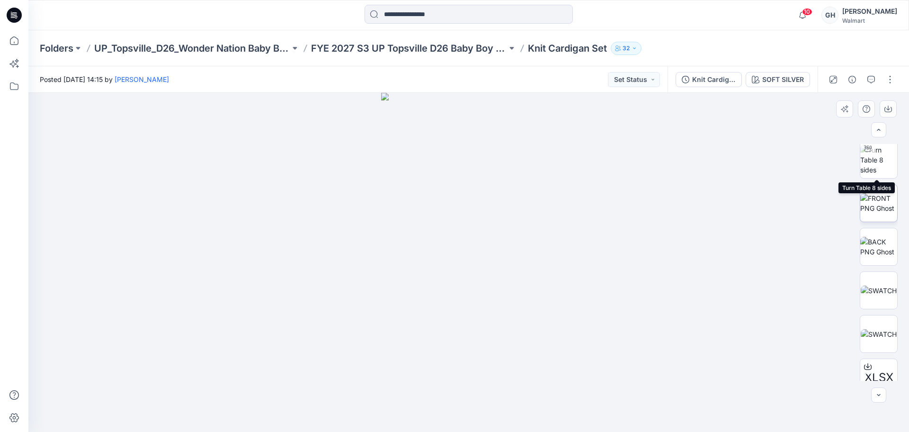
drag, startPoint x: 877, startPoint y: 159, endPoint x: 881, endPoint y: 218, distance: 58.8
click at [877, 160] on img at bounding box center [878, 160] width 37 height 30
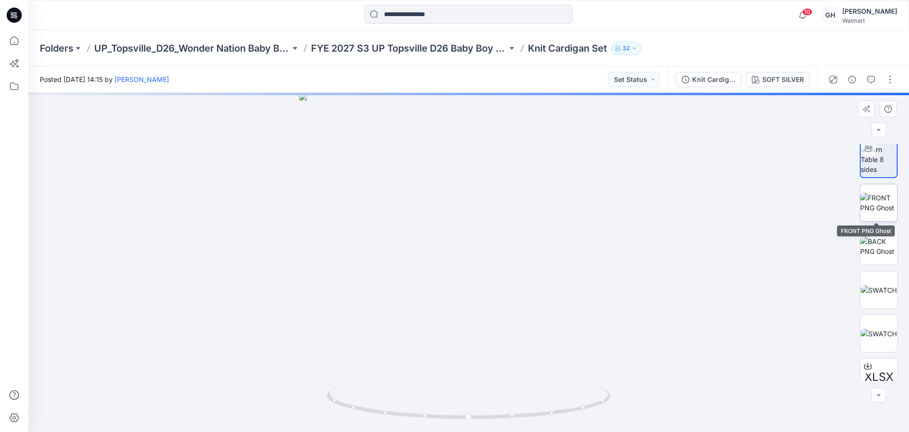
click at [881, 213] on img at bounding box center [878, 203] width 37 height 20
click at [872, 242] on img at bounding box center [878, 247] width 37 height 20
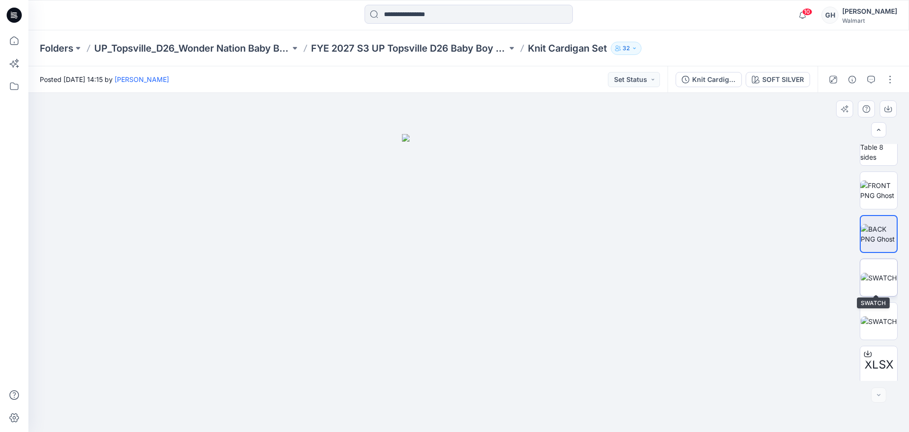
scroll to position [193, 0]
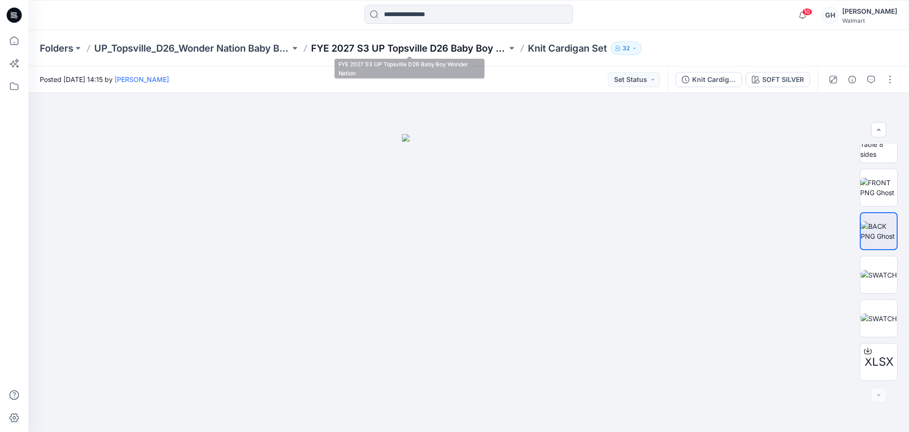
click at [403, 53] on p "FYE 2027 S3 UP Topsville D26 Baby Boy Wonder Nation" at bounding box center [409, 48] width 196 height 13
